Goal: Check status: Verify the current state of an ongoing process or item

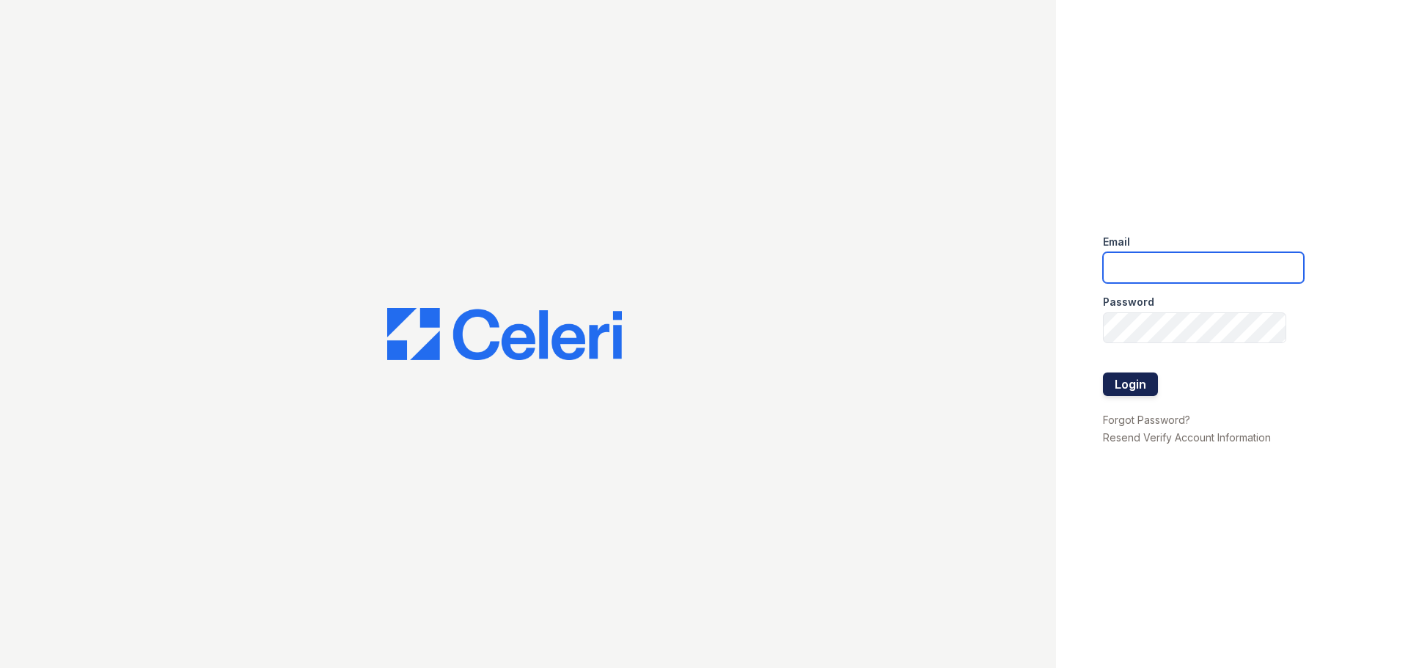
type input "[DOMAIN_NAME][EMAIL_ADDRESS][DOMAIN_NAME]"
click at [1132, 377] on button "Login" at bounding box center [1130, 383] width 55 height 23
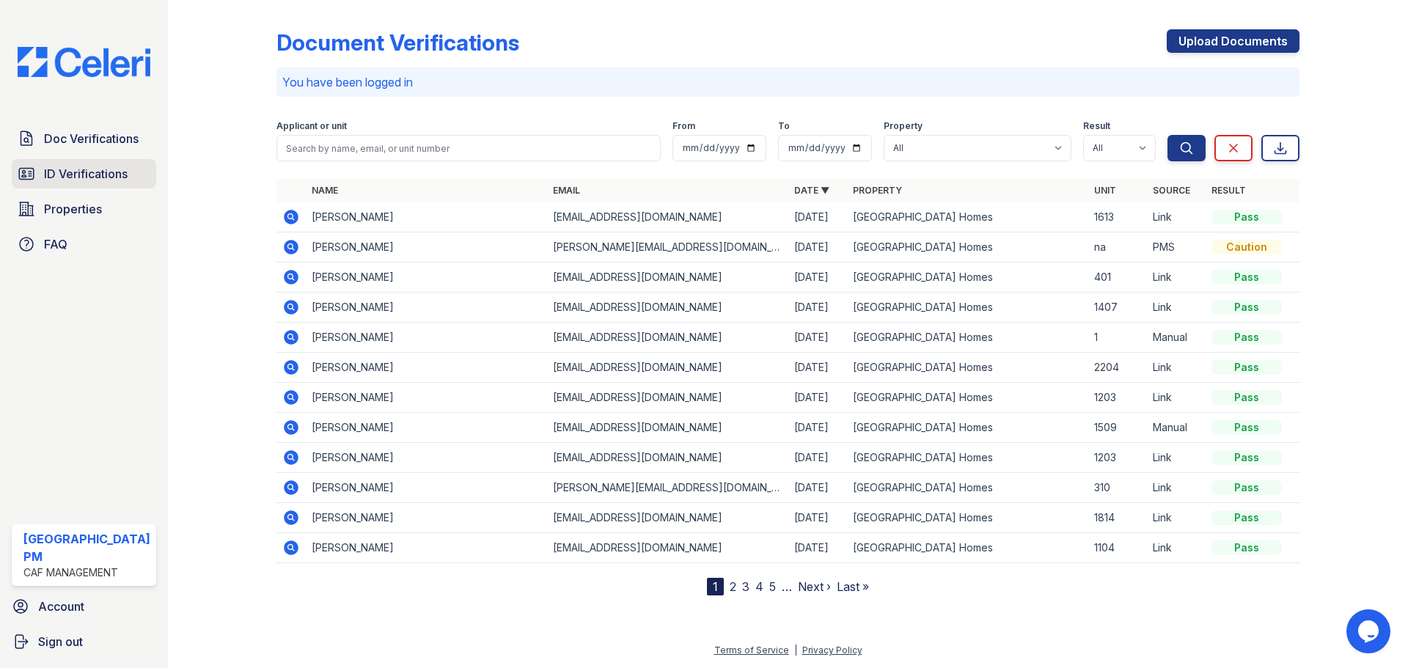
click at [45, 179] on span "ID Verifications" at bounding box center [86, 174] width 84 height 18
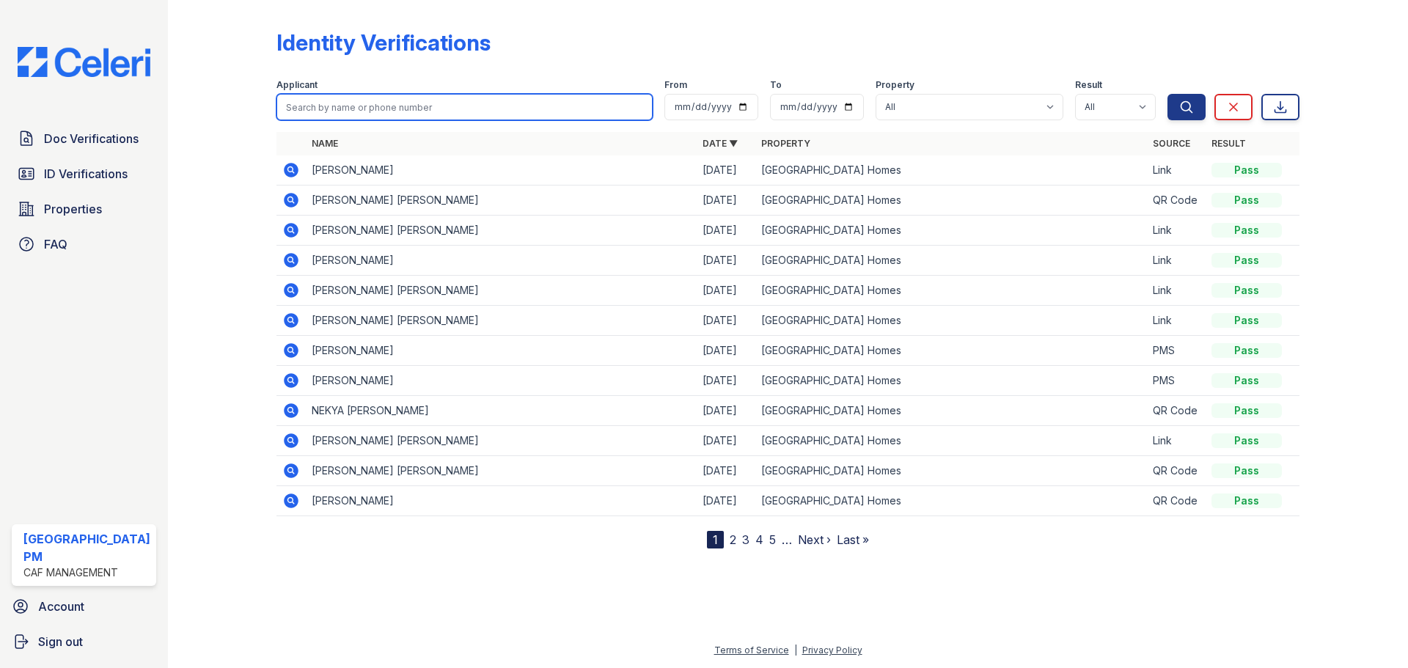
click at [367, 102] on input "search" at bounding box center [464, 107] width 376 height 26
type input "jason"
click at [1167, 94] on button "Search" at bounding box center [1186, 107] width 38 height 26
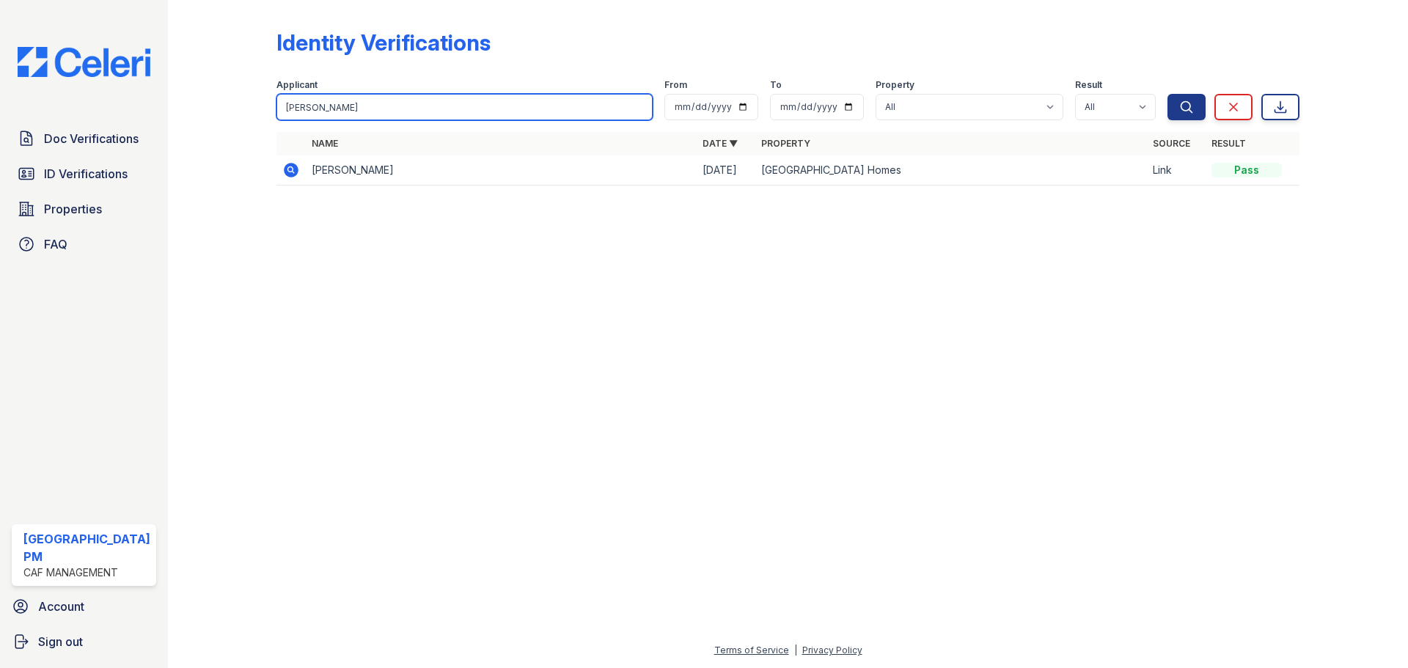
drag, startPoint x: 370, startPoint y: 106, endPoint x: 234, endPoint y: 112, distance: 136.5
click at [234, 112] on div "Identity Verifications Filter Applicant jason From To Property All Prescott Par…" at bounding box center [787, 112] width 1193 height 224
type input "janne"
click at [1167, 94] on button "Search" at bounding box center [1186, 107] width 38 height 26
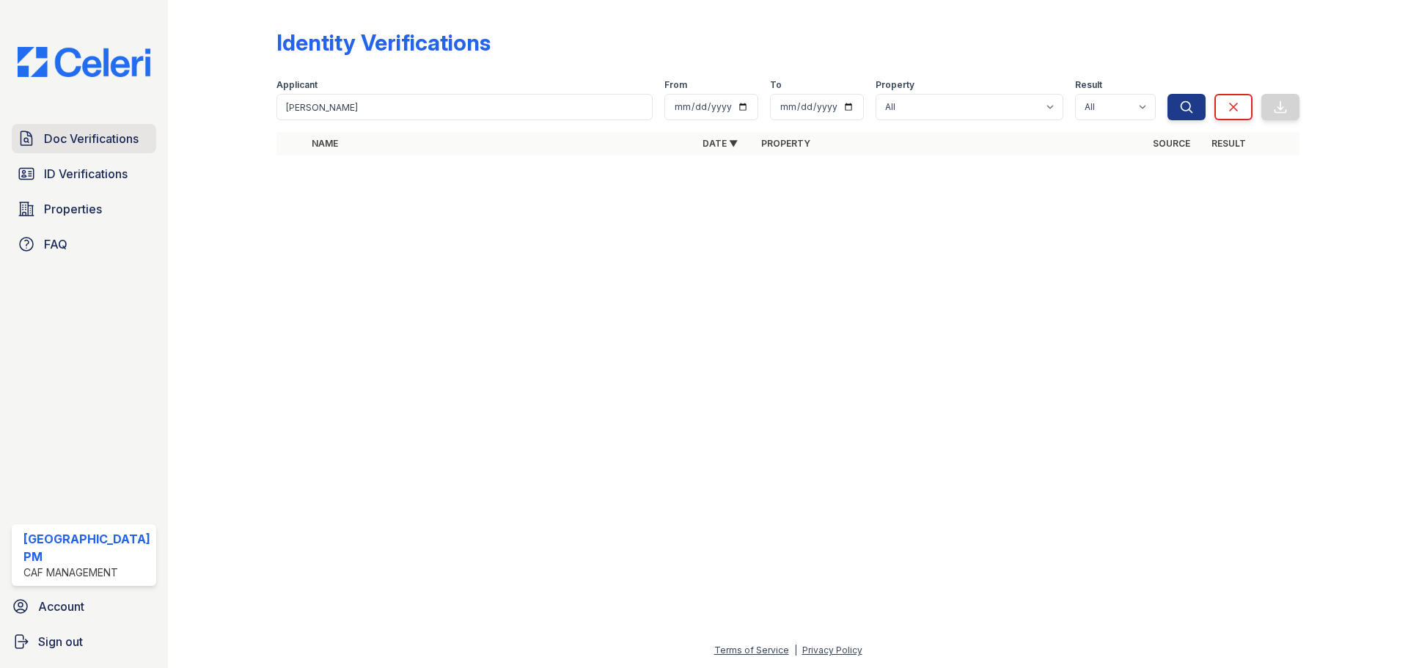
click at [106, 139] on span "Doc Verifications" at bounding box center [91, 139] width 95 height 18
